Goal: Task Accomplishment & Management: Manage account settings

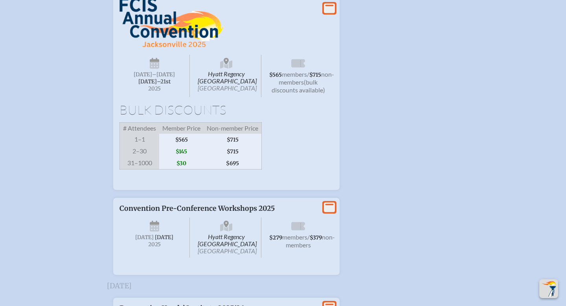
scroll to position [1352, 0]
type input "[EMAIL_ADDRESS][DOMAIN_NAME]"
click at [329, 14] on icon "View More" at bounding box center [329, 8] width 11 height 11
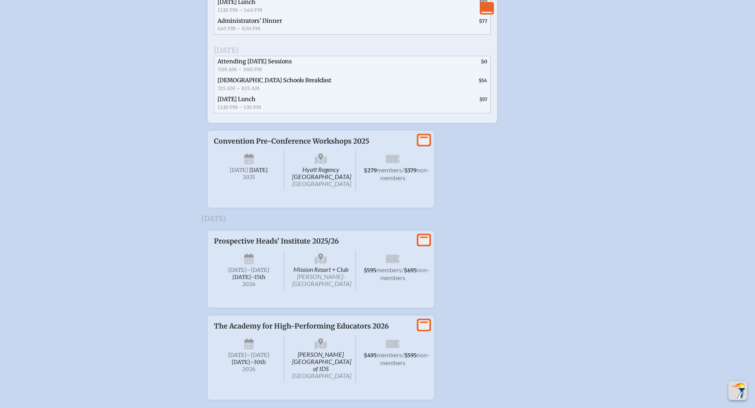
scroll to position [1804, 0]
click at [326, 191] on span "Hyatt Regency Jacksonville Riverfront Jacksonville" at bounding box center [321, 171] width 70 height 40
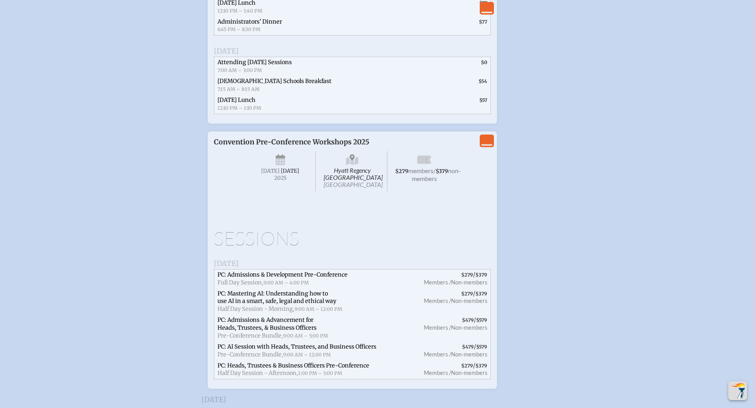
click at [351, 191] on span "Hyatt Regency Jacksonville Riverfront Jacksonville" at bounding box center [352, 171] width 70 height 40
click at [364, 193] on div "Hyatt Regency Jacksonville Riverfront Jacksonville Wednesday , November 19th , …" at bounding box center [352, 170] width 214 height 48
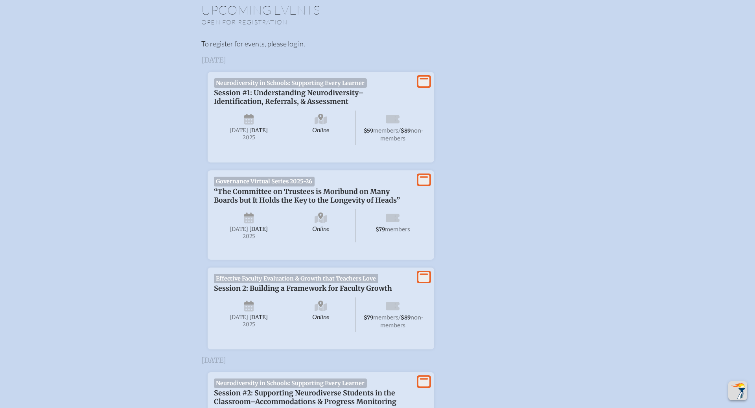
scroll to position [0, 0]
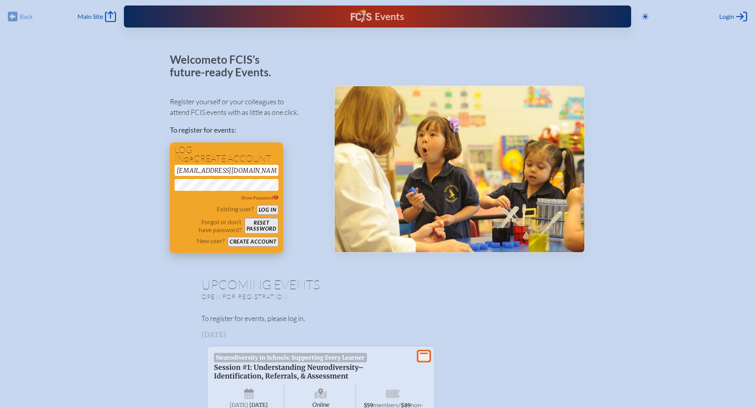
click at [268, 206] on button "Log in" at bounding box center [268, 210] width 22 height 10
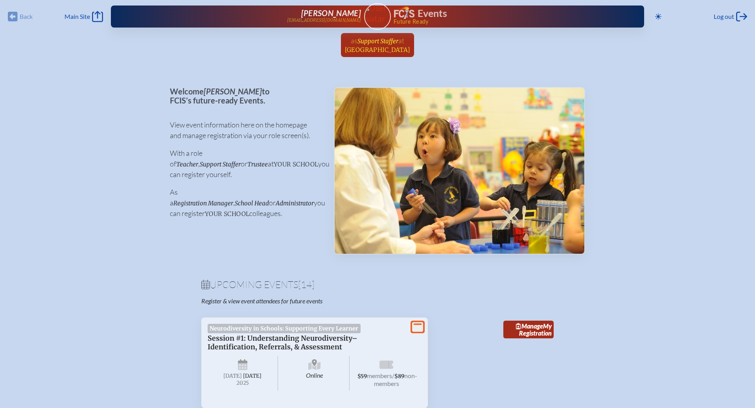
click at [383, 46] on span "Lake Highland Preparatory School" at bounding box center [378, 49] width 66 height 7
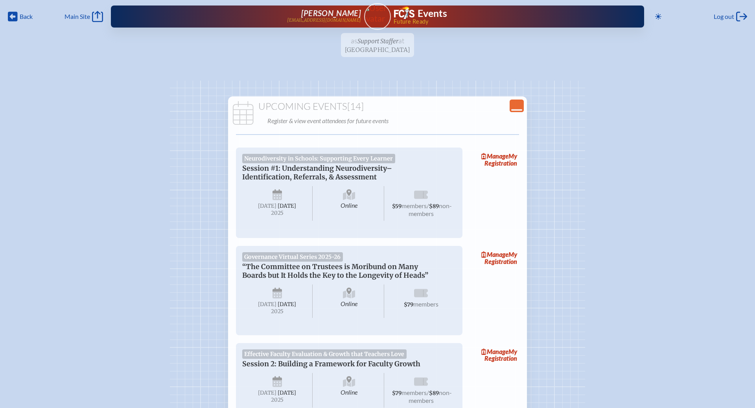
click at [519, 109] on icon "Close Console" at bounding box center [516, 105] width 11 height 11
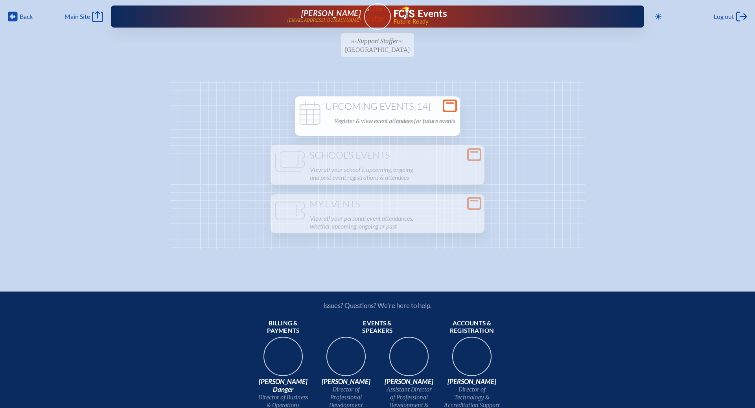
click at [519, 109] on div "Open Console Upcoming Events [14] Register & view event attendees for future ev…" at bounding box center [377, 165] width 415 height 168
click at [373, 106] on h1 "Upcoming Events [14]" at bounding box center [377, 106] width 159 height 11
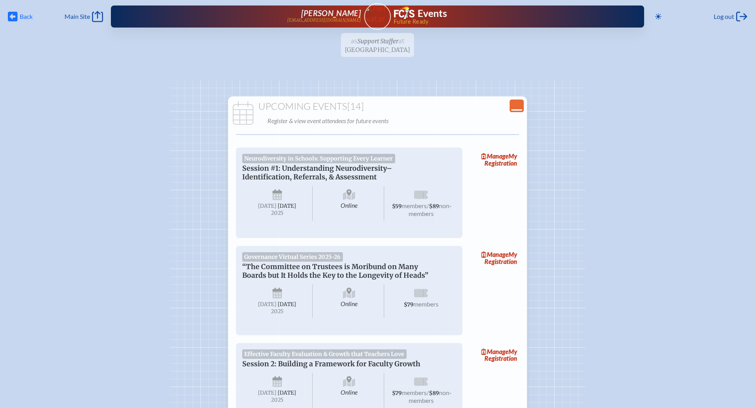
click at [22, 17] on span "Back" at bounding box center [26, 17] width 13 height 8
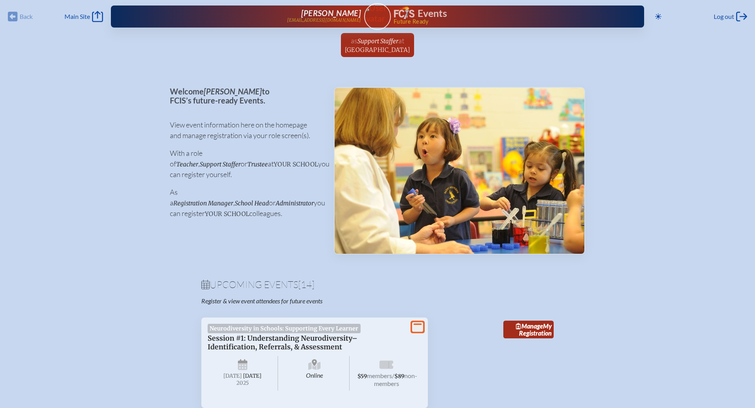
click at [15, 14] on div "Back Back Main Site Main Site" at bounding box center [55, 16] width 95 height 11
click at [92, 15] on link "Main Site Main Site" at bounding box center [84, 16] width 39 height 11
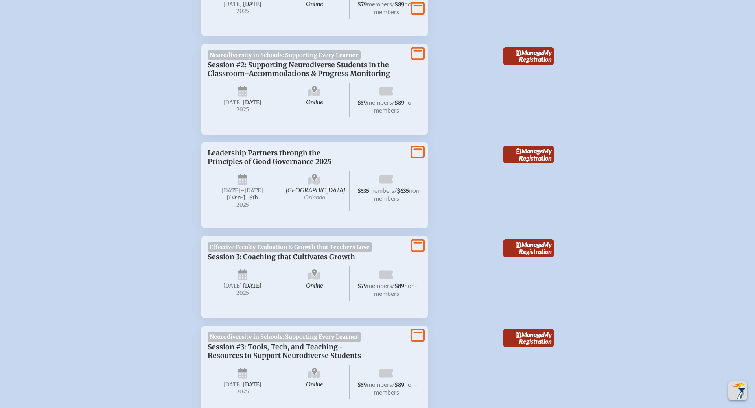
scroll to position [350, 0]
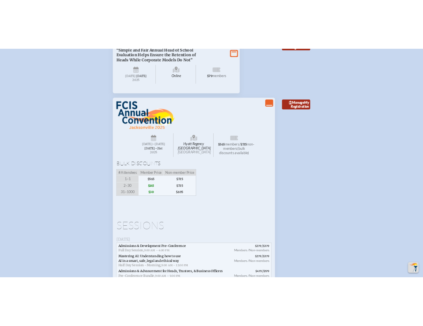
scroll to position [1211, 0]
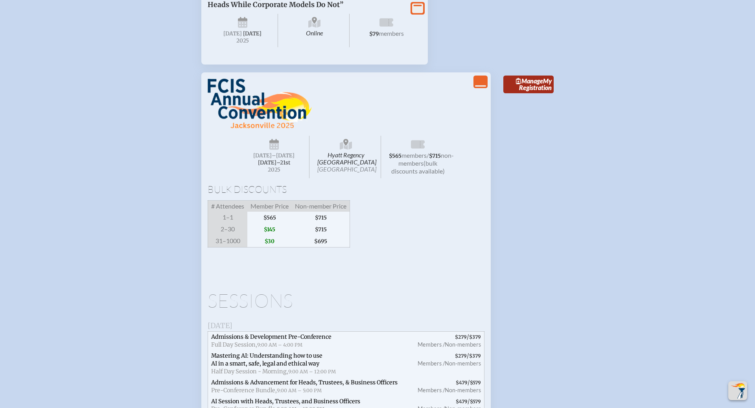
click at [250, 129] on img at bounding box center [260, 104] width 104 height 50
click at [227, 129] on img at bounding box center [260, 104] width 104 height 50
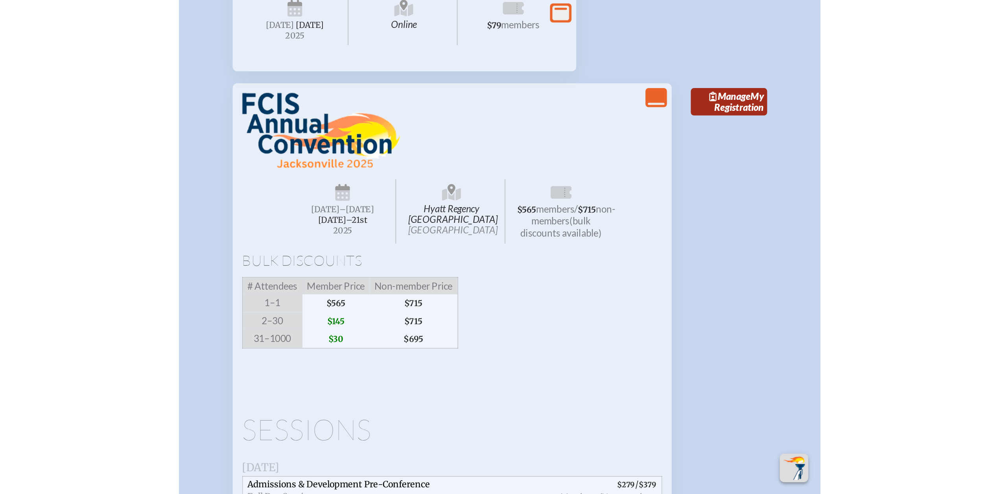
scroll to position [1212, 0]
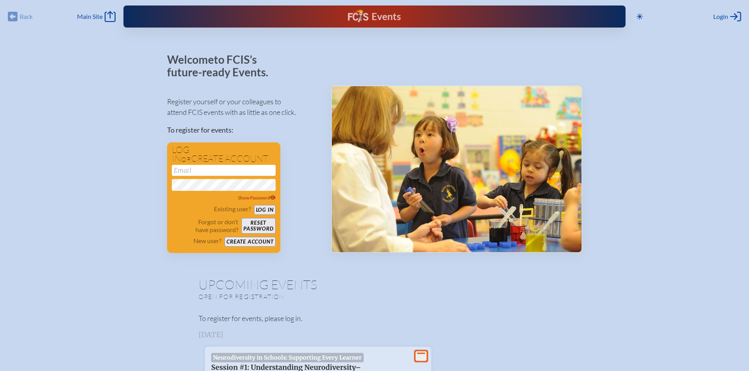
type input "[EMAIL_ADDRESS][DOMAIN_NAME]"
click at [15, 17] on div "Back Back Main Site Main Site" at bounding box center [62, 16] width 108 height 11
click at [13, 16] on div "Back Back Main Site Main Site" at bounding box center [62, 16] width 108 height 11
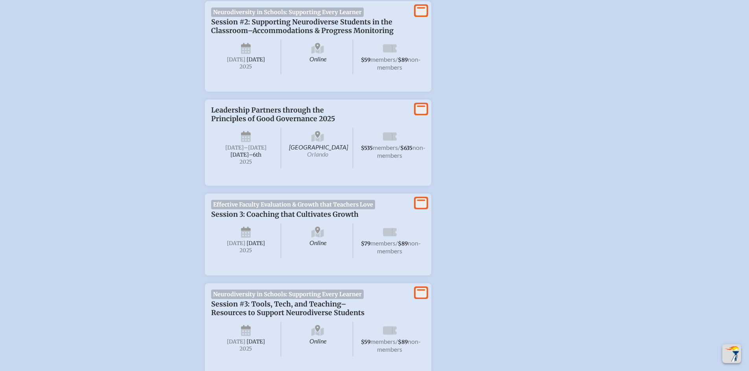
scroll to position [182, 0]
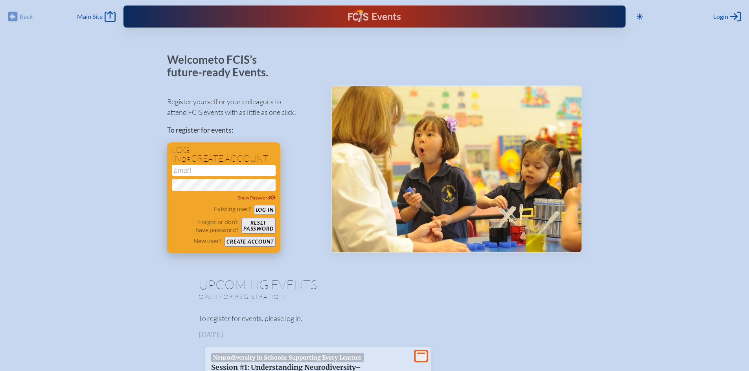
type input "[EMAIL_ADDRESS][DOMAIN_NAME]"
click at [264, 209] on button "Log in" at bounding box center [265, 210] width 22 height 10
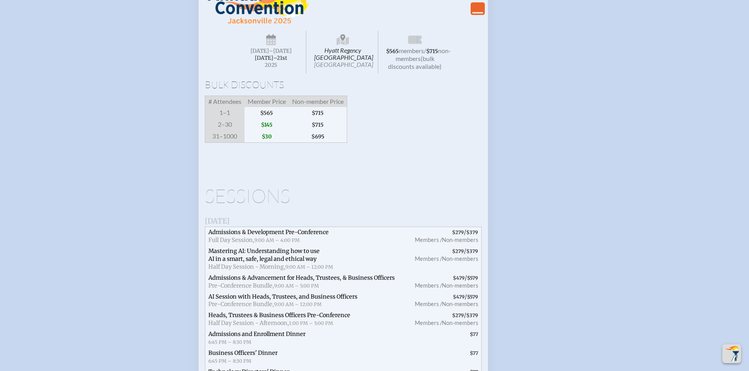
scroll to position [1137, 0]
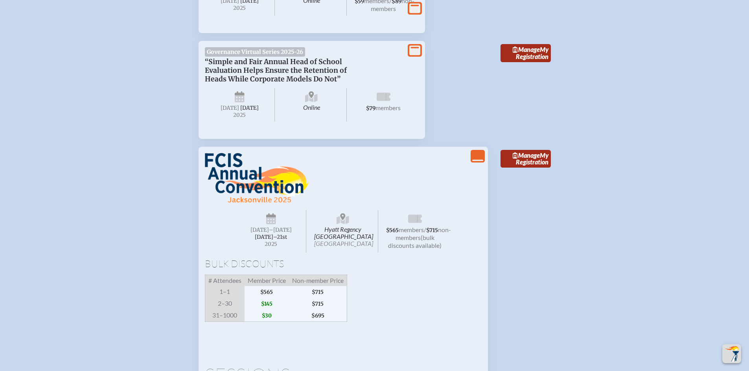
drag, startPoint x: 222, startPoint y: 226, endPoint x: 532, endPoint y: 6, distance: 379.7
click at [0, 0] on div "Back Back Main Site Main Site Toggle to Dark Mode Log out Log out [PERSON_NAME]…" at bounding box center [374, 63] width 749 height 2400
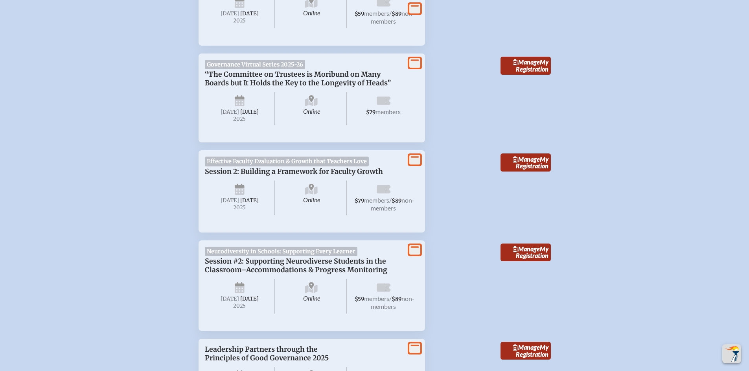
scroll to position [0, 0]
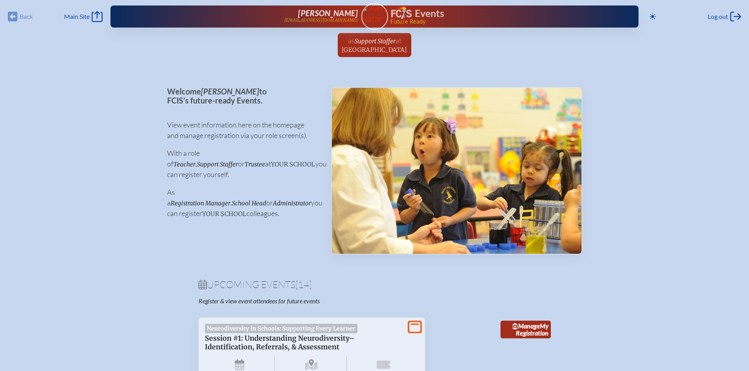
click at [409, 15] on div "Events" at bounding box center [502, 13] width 223 height 14
click at [11, 15] on div "Back Back Main Site Main Site" at bounding box center [55, 16] width 95 height 11
click at [11, 17] on div "Back Back Main Site Main Site" at bounding box center [55, 16] width 95 height 11
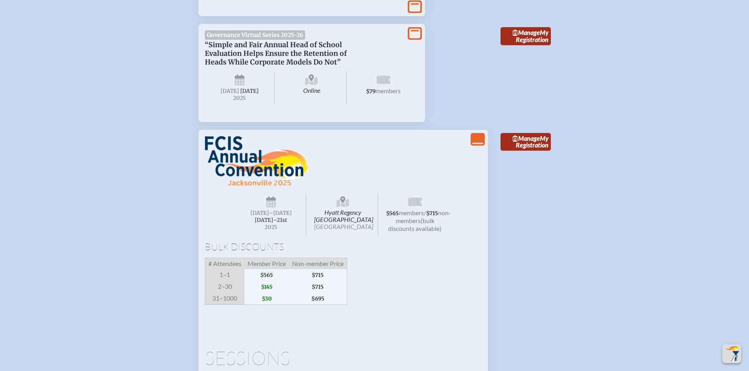
scroll to position [1158, 0]
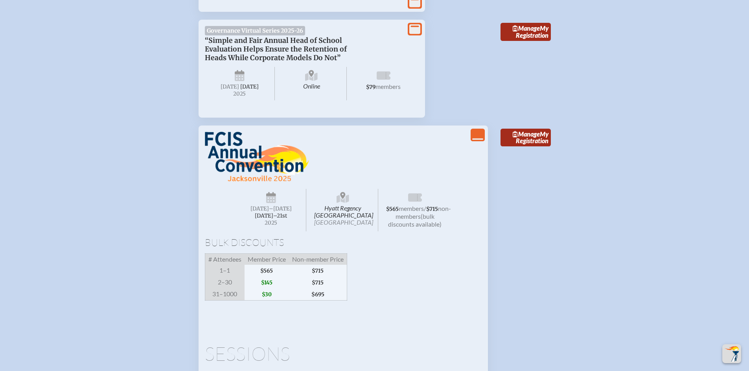
click at [404, 218] on div "Hyatt Regency [GEOGRAPHIC_DATA] [DATE] –[DATE]–⁠21st , 2025 $565 members / $715…" at bounding box center [343, 223] width 277 height 183
